Goal: Task Accomplishment & Management: Use online tool/utility

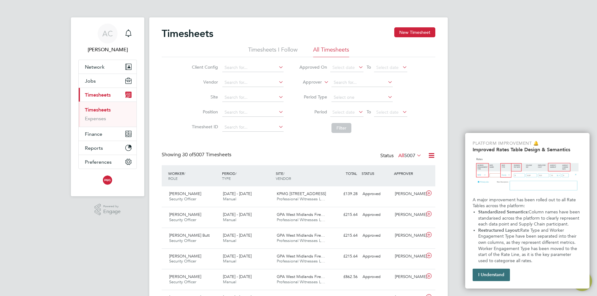
click at [488, 271] on button "I Understand" at bounding box center [491, 275] width 37 height 12
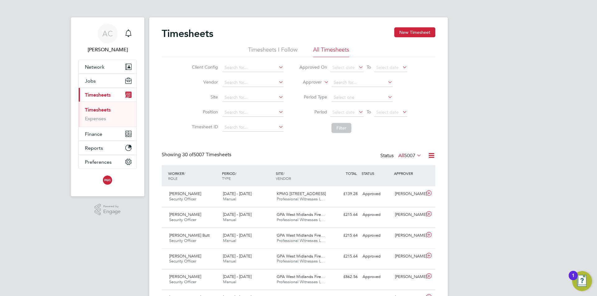
click at [357, 112] on icon at bounding box center [357, 112] width 0 height 9
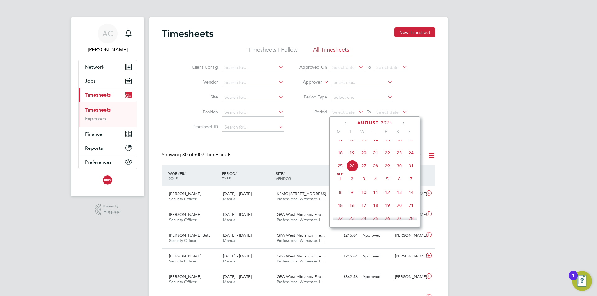
click at [345, 123] on icon at bounding box center [346, 123] width 6 height 7
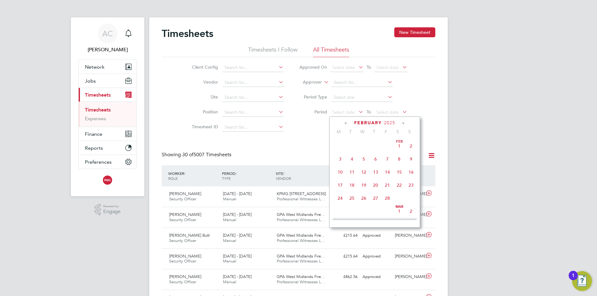
click at [345, 123] on icon at bounding box center [346, 123] width 6 height 7
click at [364, 146] on span "[DATE]" at bounding box center [364, 146] width 12 height 12
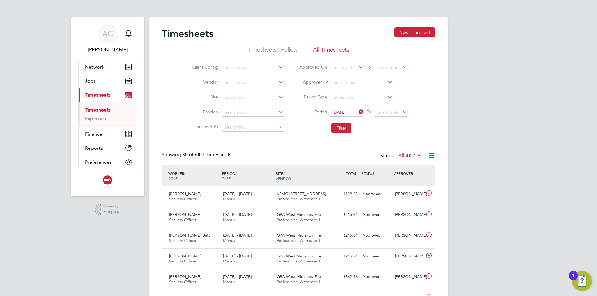
click at [401, 112] on icon at bounding box center [401, 112] width 0 height 9
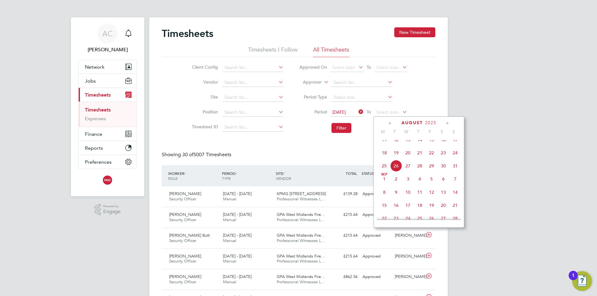
click at [388, 123] on icon at bounding box center [390, 123] width 6 height 7
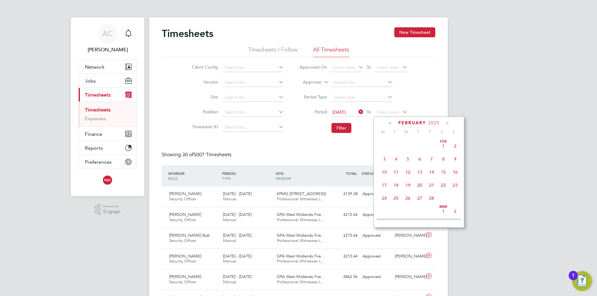
click at [388, 123] on icon at bounding box center [390, 123] width 6 height 7
click at [444, 123] on icon at bounding box center [447, 123] width 6 height 7
click at [432, 201] on span "31" at bounding box center [432, 197] width 12 height 12
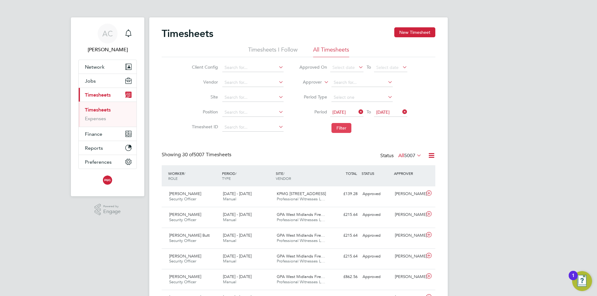
click at [342, 130] on button "Filter" at bounding box center [341, 128] width 20 height 10
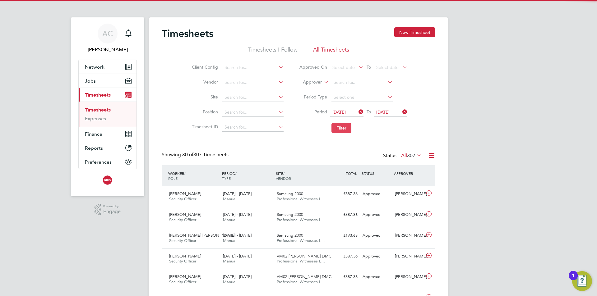
scroll to position [16, 54]
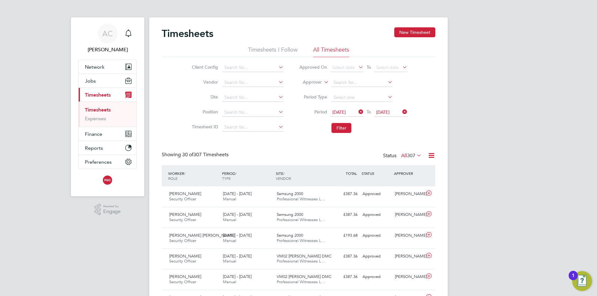
click at [415, 156] on icon at bounding box center [415, 155] width 0 height 9
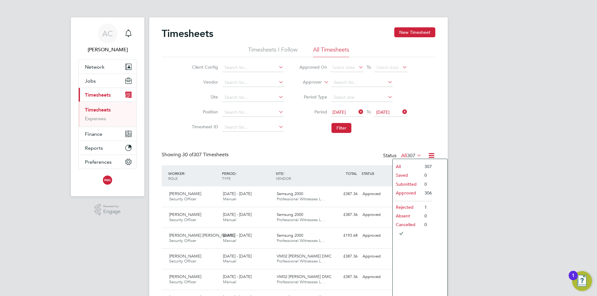
click at [431, 156] on icon at bounding box center [432, 156] width 8 height 8
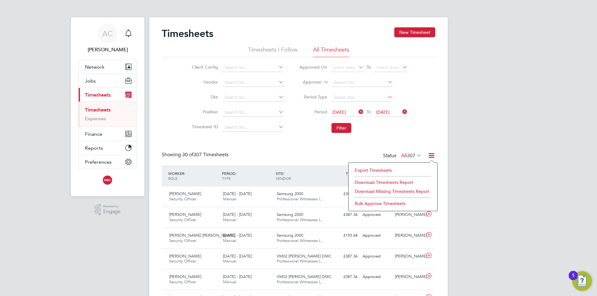
click at [403, 182] on li "Download Timesheets Report" at bounding box center [393, 182] width 82 height 9
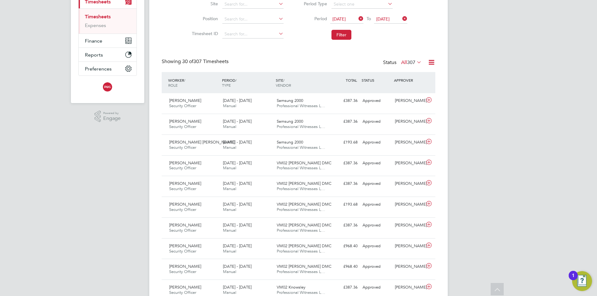
scroll to position [31, 0]
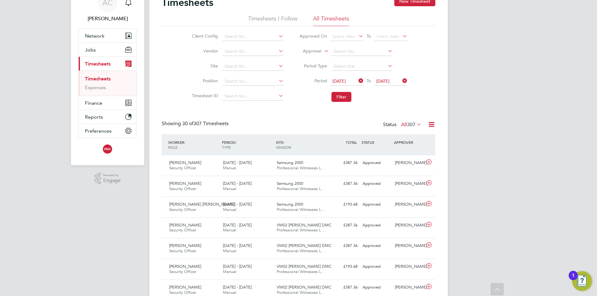
click at [415, 125] on icon at bounding box center [415, 124] width 0 height 9
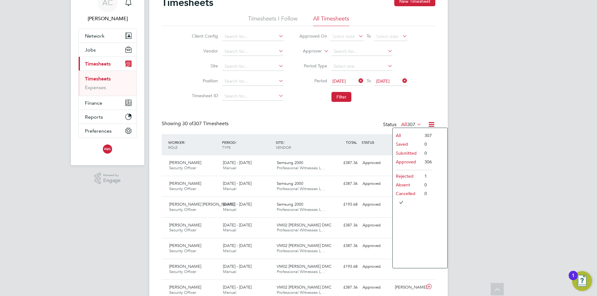
click at [421, 103] on div "Client Config Vendor Site Position Timesheet ID Approved On Select date To Sele…" at bounding box center [299, 65] width 274 height 79
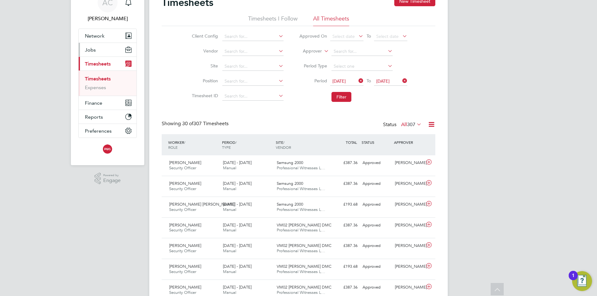
click at [94, 50] on span "Jobs" at bounding box center [90, 50] width 11 height 6
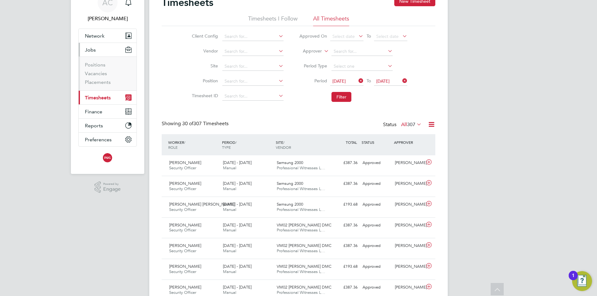
click at [94, 50] on span "Jobs" at bounding box center [90, 50] width 11 height 6
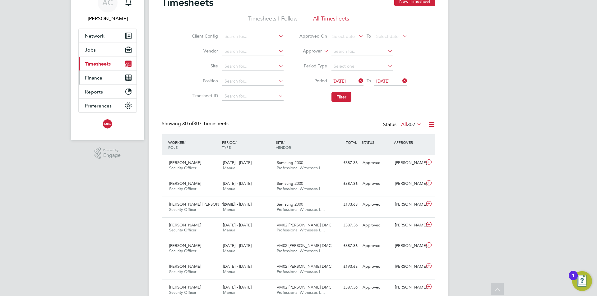
click at [97, 78] on span "Finance" at bounding box center [93, 78] width 17 height 6
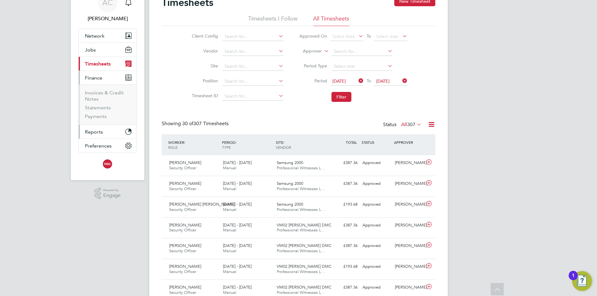
click at [93, 130] on span "Reports" at bounding box center [94, 132] width 18 height 6
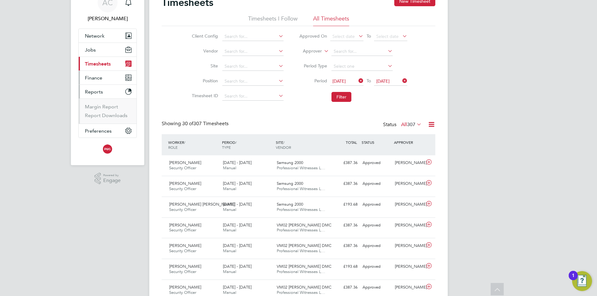
click at [96, 77] on span "Finance" at bounding box center [93, 78] width 17 height 6
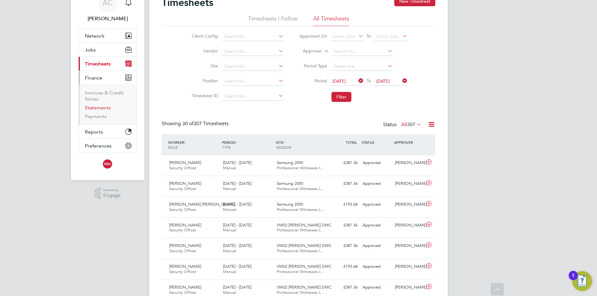
click at [97, 108] on link "Statements" at bounding box center [98, 108] width 26 height 6
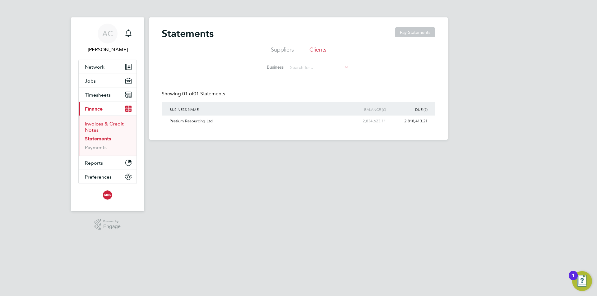
click at [94, 125] on link "Invoices & Credit Notes" at bounding box center [104, 127] width 39 height 12
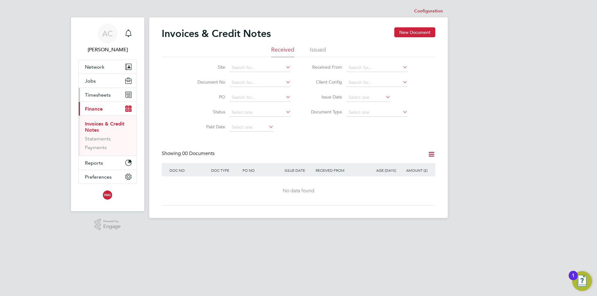
click at [95, 95] on span "Timesheets" at bounding box center [98, 95] width 26 height 6
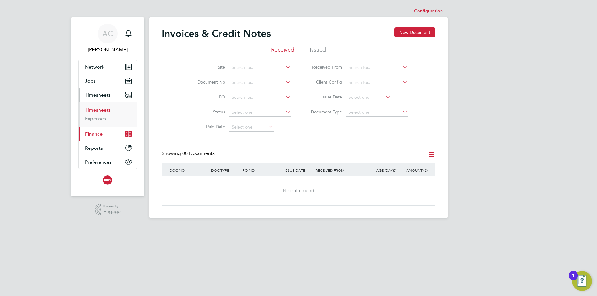
click at [105, 109] on link "Timesheets" at bounding box center [98, 110] width 26 height 6
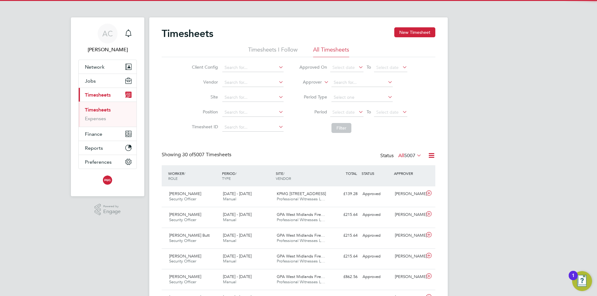
scroll to position [16, 54]
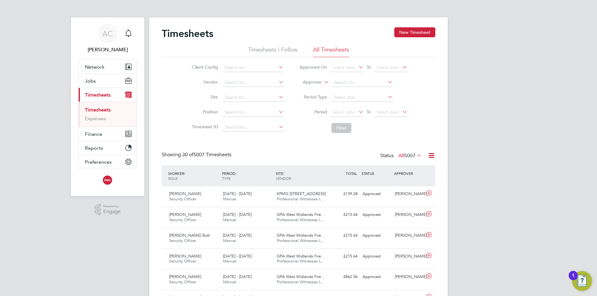
click at [415, 155] on icon at bounding box center [415, 155] width 0 height 9
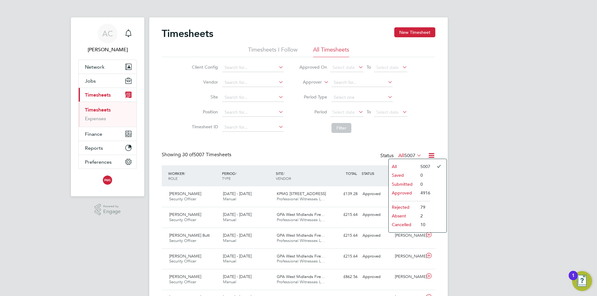
click at [432, 156] on icon at bounding box center [432, 156] width 8 height 8
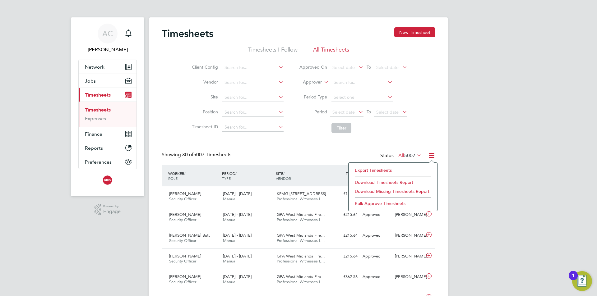
click at [417, 132] on div "Client Config Vendor Site Position Timesheet ID Approved On Select date To Sele…" at bounding box center [299, 96] width 274 height 79
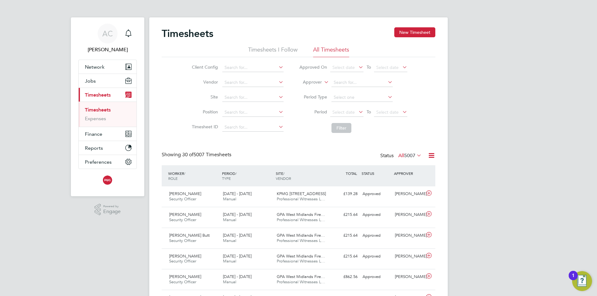
click at [277, 98] on icon at bounding box center [277, 97] width 0 height 9
click at [277, 97] on icon at bounding box center [277, 97] width 0 height 9
type input "a"
click at [250, 99] on input at bounding box center [252, 97] width 61 height 9
click at [244, 106] on li "No results found" at bounding box center [253, 106] width 62 height 8
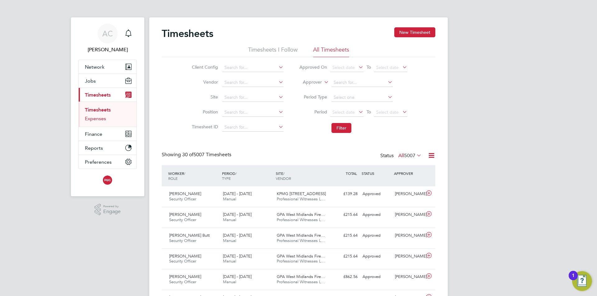
click at [95, 118] on link "Expenses" at bounding box center [95, 119] width 21 height 6
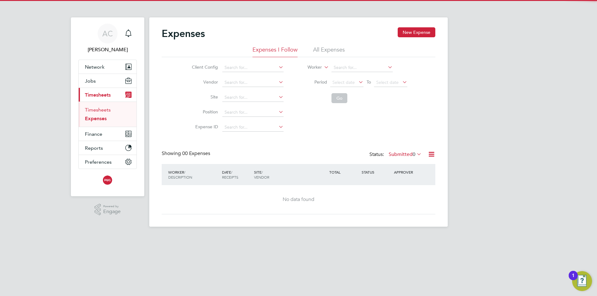
click at [98, 111] on link "Timesheets" at bounding box center [98, 110] width 26 height 6
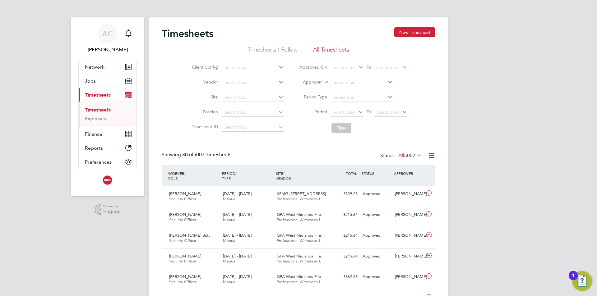
click at [277, 98] on icon at bounding box center [277, 97] width 0 height 9
click at [279, 50] on li "Timesheets I Follow" at bounding box center [272, 51] width 49 height 11
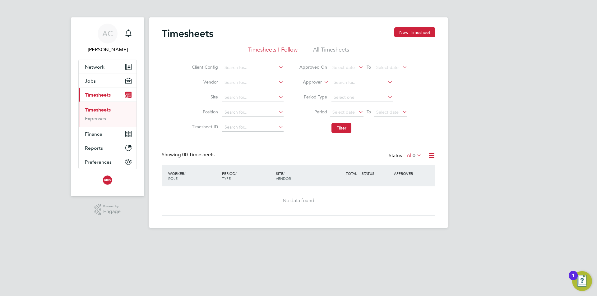
click at [325, 51] on li "All Timesheets" at bounding box center [331, 51] width 36 height 11
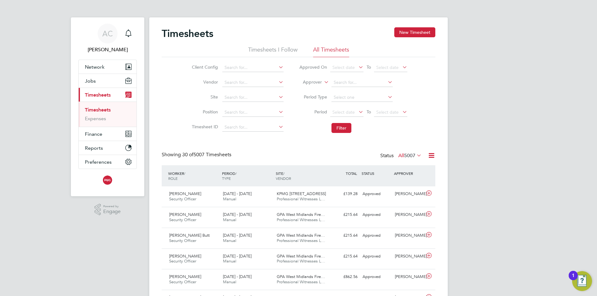
click at [277, 66] on icon at bounding box center [277, 67] width 0 height 9
click at [277, 82] on icon at bounding box center [277, 82] width 0 height 9
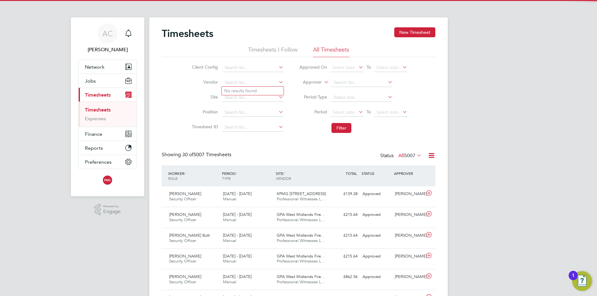
click at [277, 82] on icon at bounding box center [277, 82] width 0 height 9
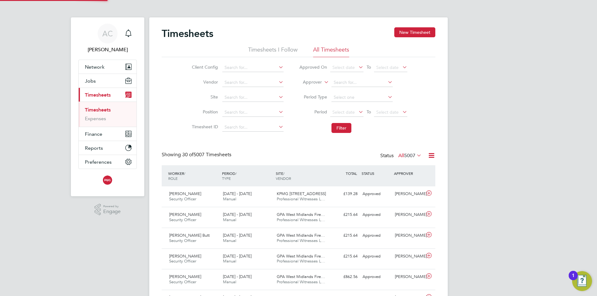
click at [277, 99] on icon at bounding box center [277, 97] width 0 height 9
click at [277, 98] on icon at bounding box center [277, 97] width 0 height 9
click at [231, 97] on input at bounding box center [252, 97] width 61 height 9
type input "ar"
click at [230, 99] on input at bounding box center [252, 97] width 61 height 9
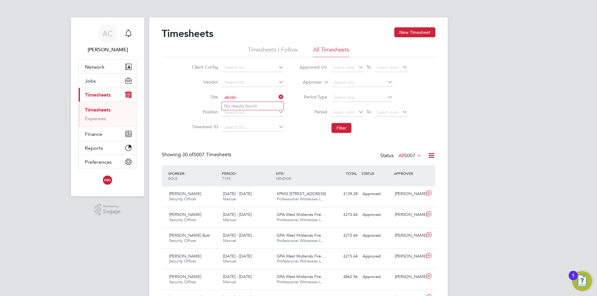
type input "abrdn"
click at [357, 110] on icon at bounding box center [357, 112] width 0 height 9
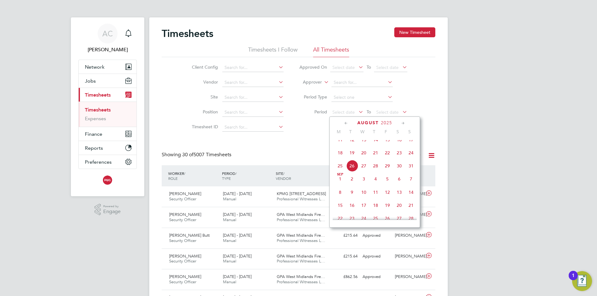
click at [347, 124] on icon at bounding box center [346, 123] width 6 height 7
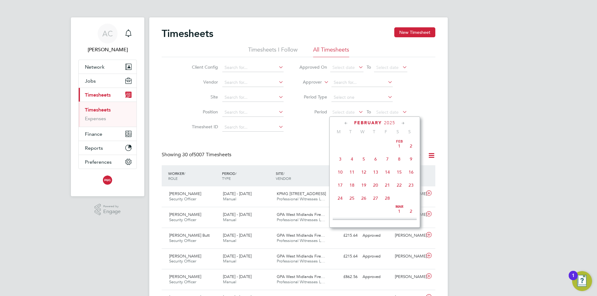
click at [347, 124] on icon at bounding box center [346, 123] width 6 height 7
click at [363, 146] on span "[DATE]" at bounding box center [364, 146] width 12 height 12
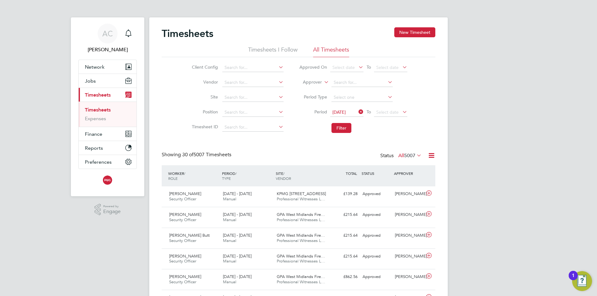
click at [401, 110] on icon at bounding box center [401, 112] width 0 height 9
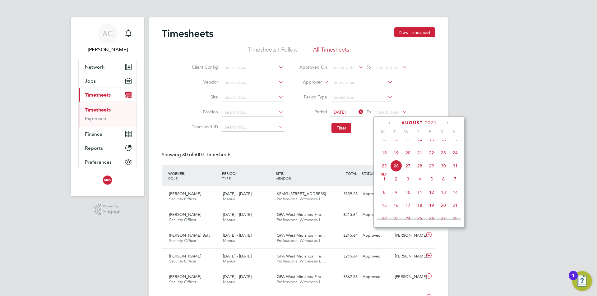
click at [390, 124] on icon at bounding box center [390, 123] width 6 height 7
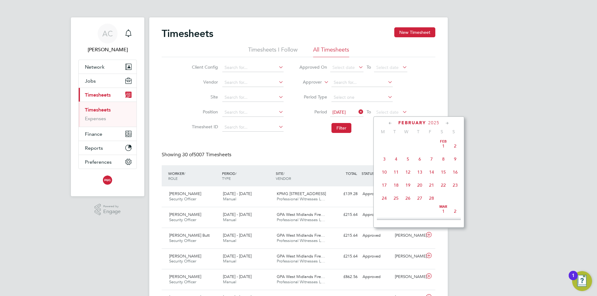
click at [390, 124] on icon at bounding box center [390, 123] width 6 height 7
click at [446, 123] on icon at bounding box center [447, 123] width 6 height 7
click at [435, 199] on span "31" at bounding box center [432, 197] width 12 height 12
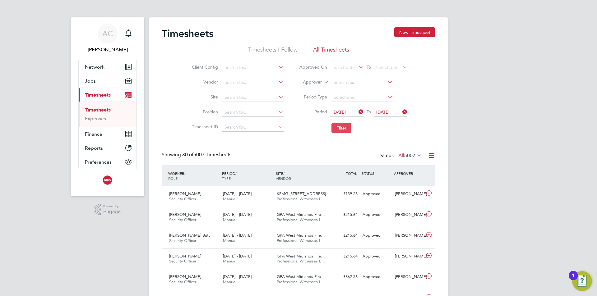
click at [339, 127] on button "Filter" at bounding box center [341, 128] width 20 height 10
click at [234, 97] on input at bounding box center [252, 97] width 61 height 9
type input "a"
click at [244, 127] on input at bounding box center [252, 127] width 61 height 9
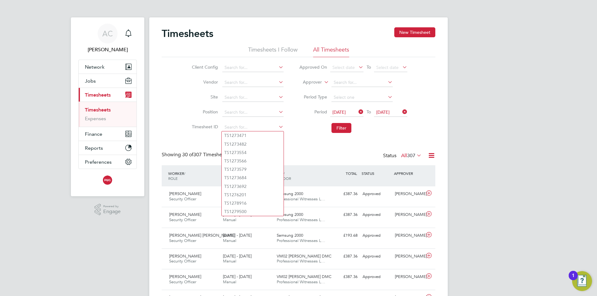
click at [227, 126] on input at bounding box center [252, 127] width 61 height 9
paste input "TS1626834"
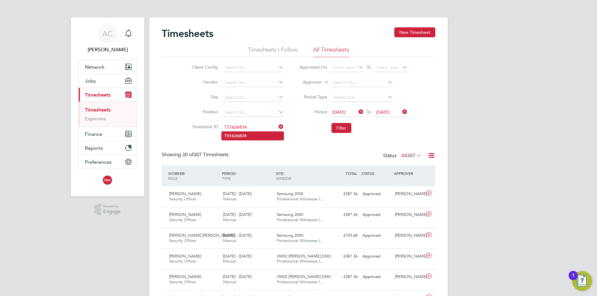
type input "TS1626834"
click at [256, 133] on li "TS1626834" at bounding box center [253, 136] width 62 height 8
click at [337, 129] on button "Filter" at bounding box center [341, 128] width 20 height 10
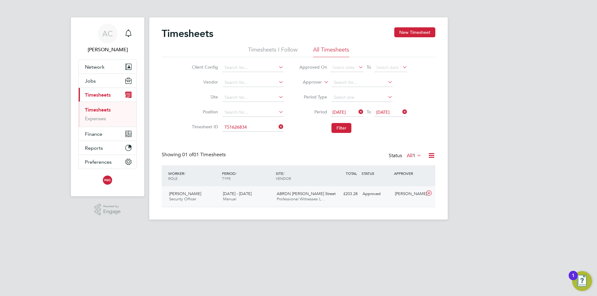
click at [245, 192] on span "[DATE] - [DATE]" at bounding box center [237, 193] width 29 height 5
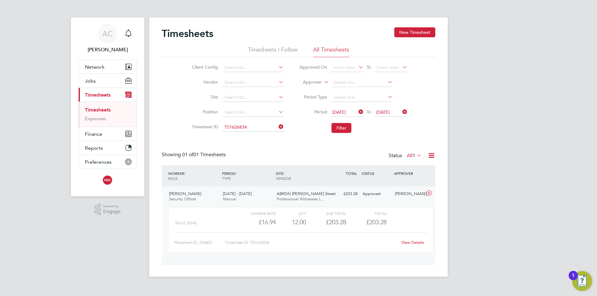
click at [262, 213] on div "Charge rate" at bounding box center [256, 213] width 40 height 7
click at [411, 242] on link "View Details" at bounding box center [412, 242] width 23 height 5
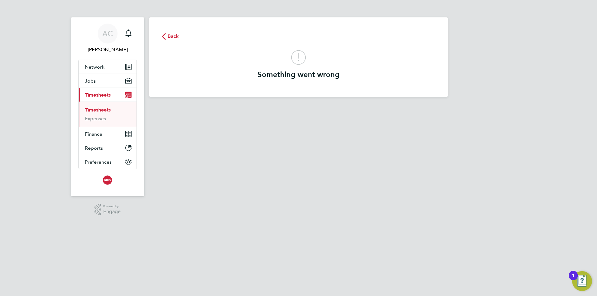
click at [173, 36] on span "Back" at bounding box center [174, 36] width 12 height 7
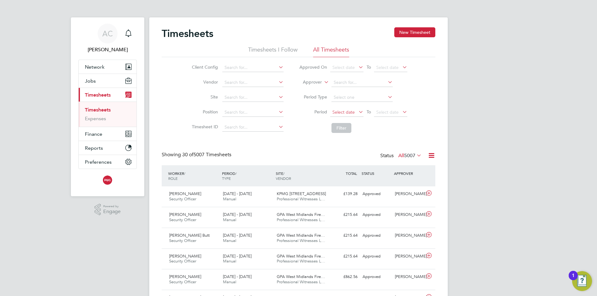
click at [340, 111] on span "Select date" at bounding box center [343, 112] width 22 height 6
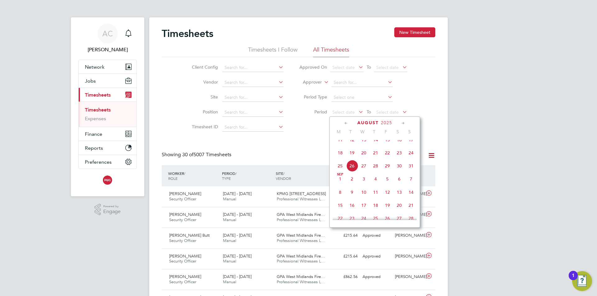
click at [346, 123] on icon at bounding box center [346, 123] width 6 height 7
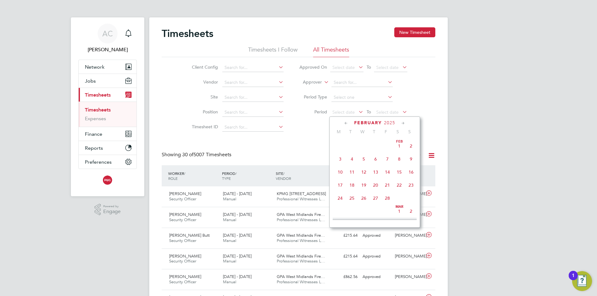
click at [346, 123] on icon at bounding box center [346, 123] width 6 height 7
click at [363, 147] on span "[DATE]" at bounding box center [364, 146] width 12 height 12
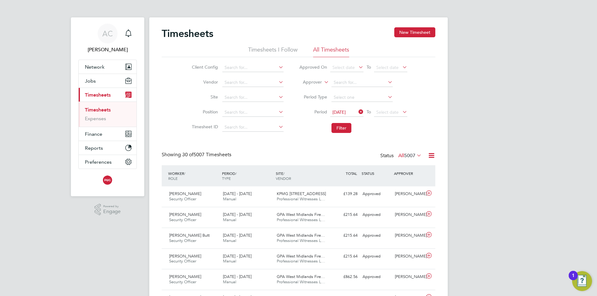
click at [401, 112] on icon at bounding box center [401, 112] width 0 height 9
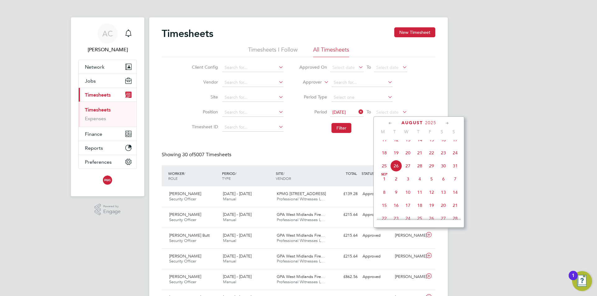
click at [390, 123] on icon at bounding box center [390, 123] width 6 height 7
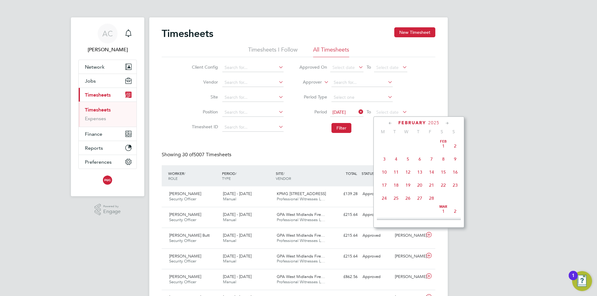
click at [390, 123] on icon at bounding box center [390, 123] width 6 height 7
click at [431, 198] on span "31" at bounding box center [432, 198] width 12 height 12
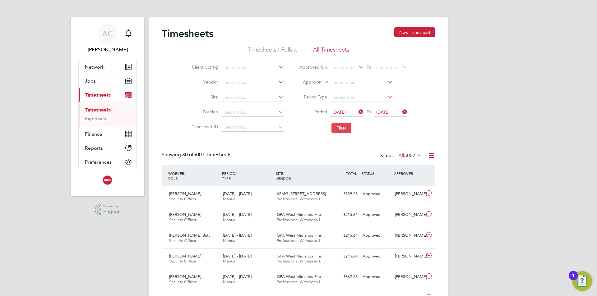
click at [342, 127] on button "Filter" at bounding box center [341, 128] width 20 height 10
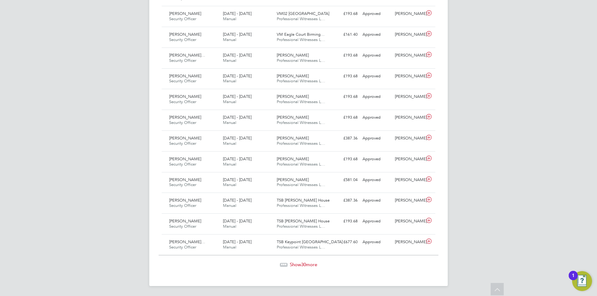
click at [300, 264] on span "Show 30 more" at bounding box center [303, 265] width 27 height 6
click at [297, 266] on span "Show 30 more" at bounding box center [303, 266] width 27 height 6
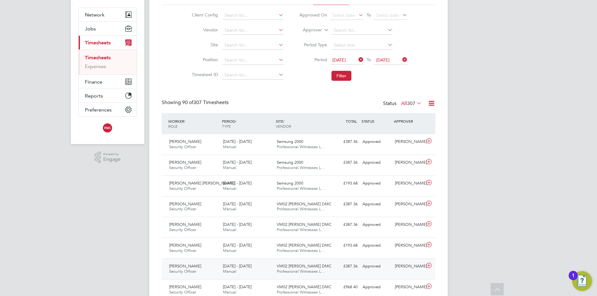
scroll to position [25, 0]
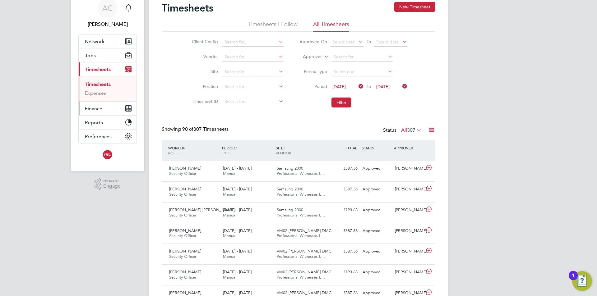
click at [95, 110] on span "Finance" at bounding box center [93, 109] width 17 height 6
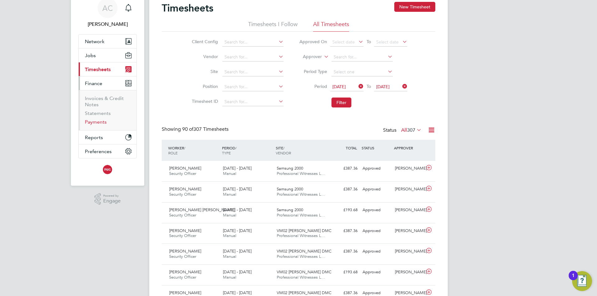
click at [103, 123] on link "Payments" at bounding box center [96, 122] width 22 height 6
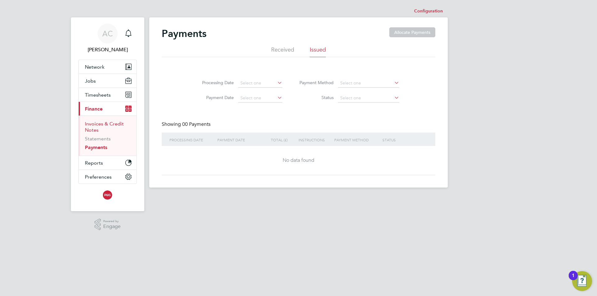
click at [95, 125] on link "Invoices & Credit Notes" at bounding box center [104, 127] width 39 height 12
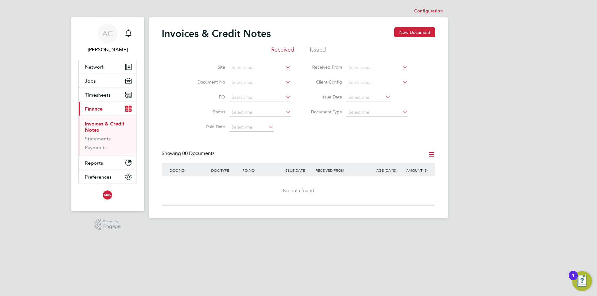
click at [433, 155] on icon at bounding box center [432, 154] width 8 height 8
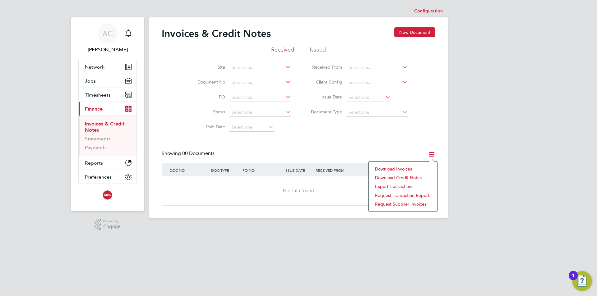
click at [395, 169] on li "Download invoices" at bounding box center [403, 169] width 62 height 9
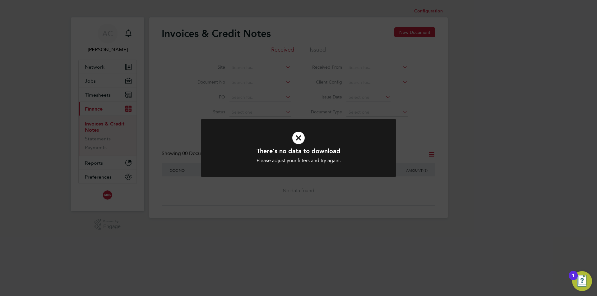
click at [414, 121] on div "There's no data to download Please adjust your filters and try again. Cancel Ok…" at bounding box center [298, 148] width 597 height 296
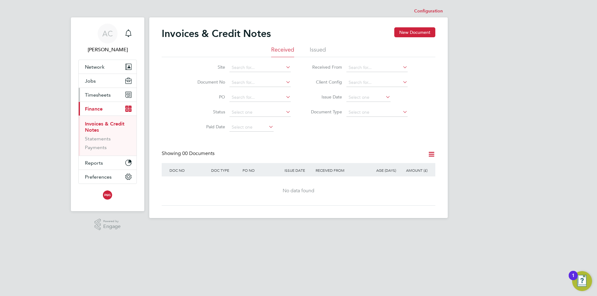
click at [128, 95] on icon "Main navigation" at bounding box center [127, 96] width 4 height 4
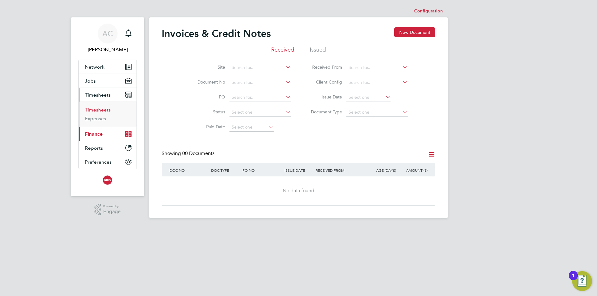
click at [106, 109] on link "Timesheets" at bounding box center [98, 110] width 26 height 6
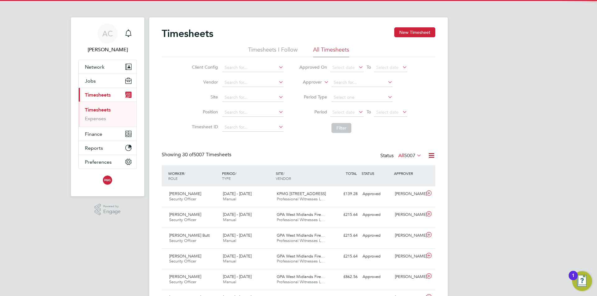
scroll to position [16, 54]
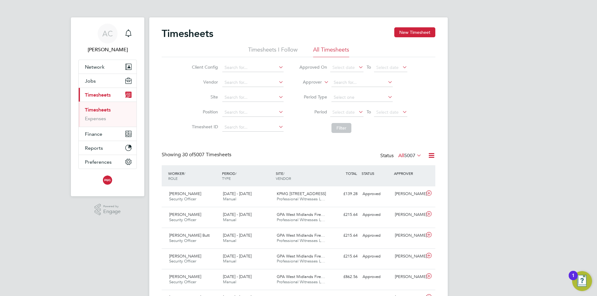
click at [357, 112] on icon at bounding box center [357, 112] width 0 height 9
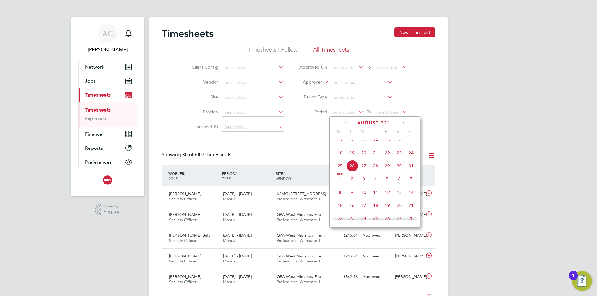
click at [347, 122] on icon at bounding box center [346, 123] width 6 height 7
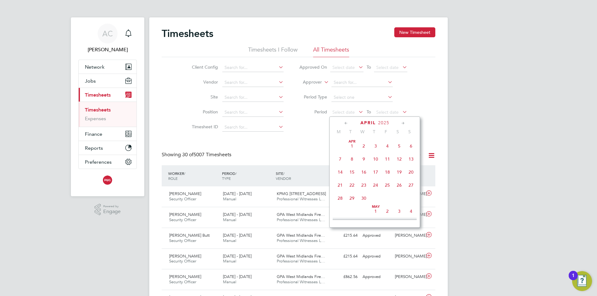
click at [347, 122] on icon at bounding box center [346, 123] width 6 height 7
click at [400, 145] on span "Feb 1" at bounding box center [399, 146] width 12 height 12
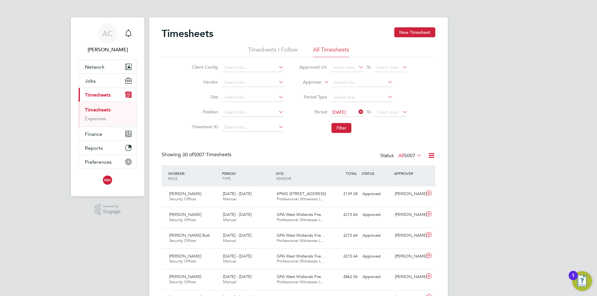
click at [401, 112] on icon at bounding box center [401, 112] width 0 height 9
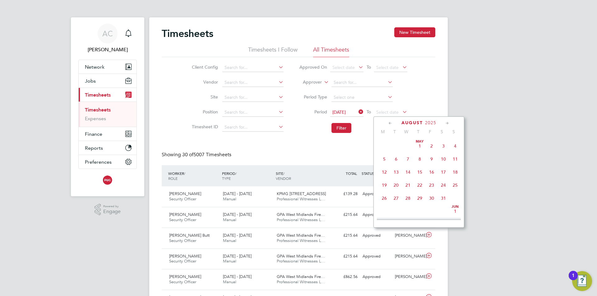
scroll to position [242, 0]
click at [389, 123] on icon at bounding box center [390, 123] width 6 height 7
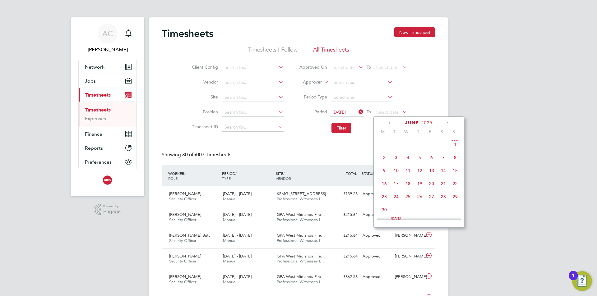
scroll to position [0, 0]
click at [389, 123] on icon at bounding box center [390, 123] width 6 height 7
click at [432, 199] on span "28" at bounding box center [432, 198] width 12 height 12
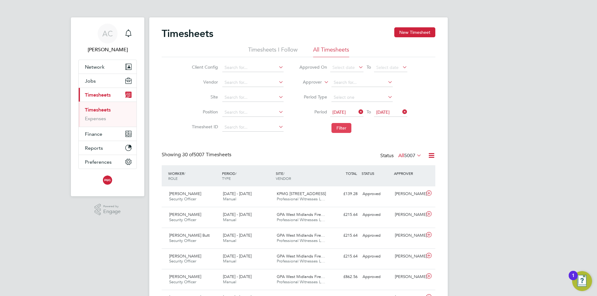
click at [344, 130] on button "Filter" at bounding box center [341, 128] width 20 height 10
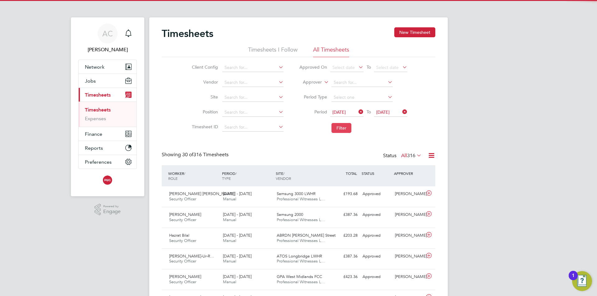
scroll to position [16, 54]
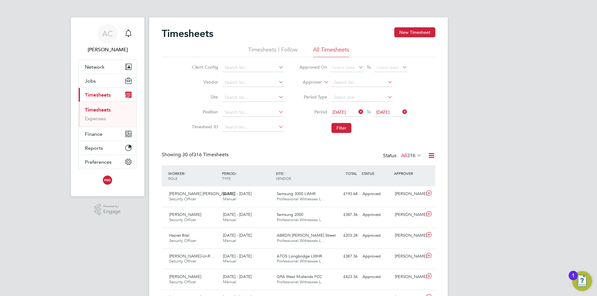
click at [431, 154] on icon at bounding box center [432, 156] width 8 height 8
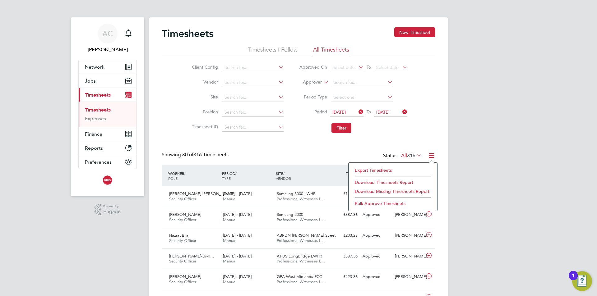
click at [393, 185] on li "Download Timesheets Report" at bounding box center [393, 182] width 82 height 9
